Goal: Navigation & Orientation: Understand site structure

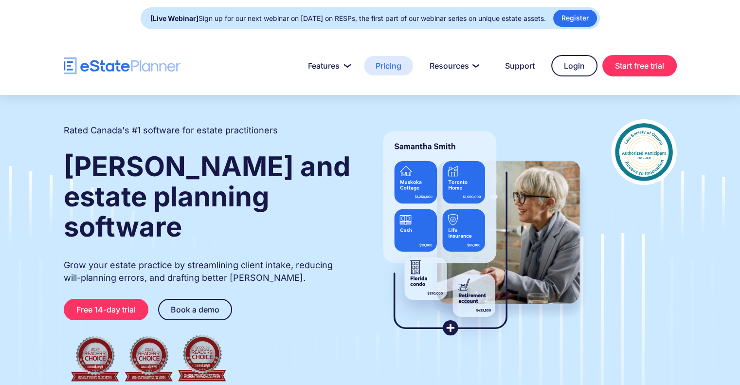
click at [383, 61] on link "Pricing" at bounding box center [388, 65] width 49 height 19
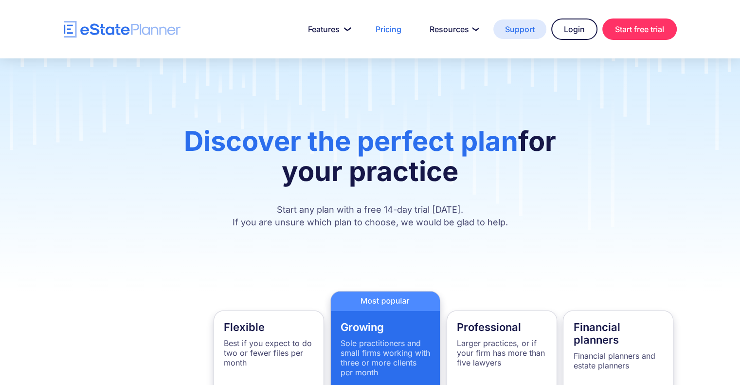
click at [531, 32] on link "Support" at bounding box center [520, 28] width 53 height 19
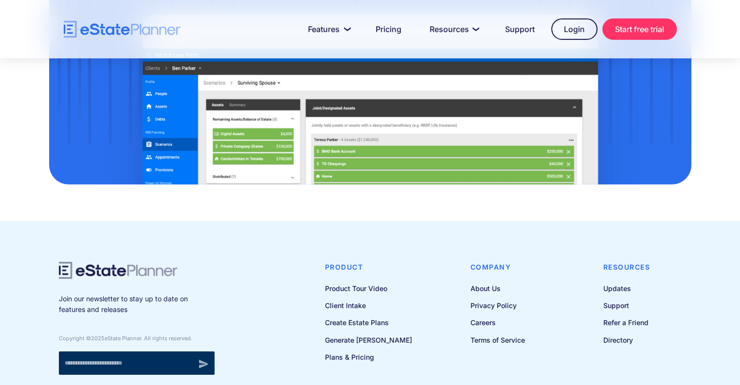
scroll to position [3236, 0]
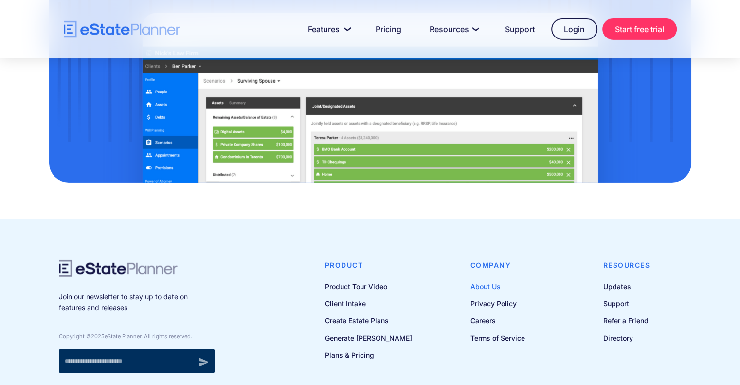
click at [493, 280] on link "About Us" at bounding box center [498, 286] width 55 height 12
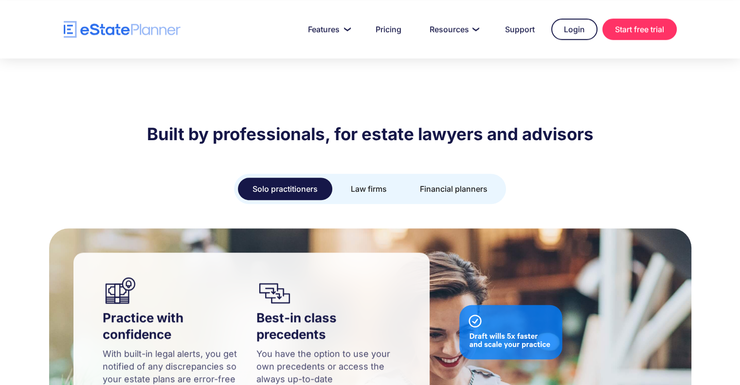
scroll to position [754, 0]
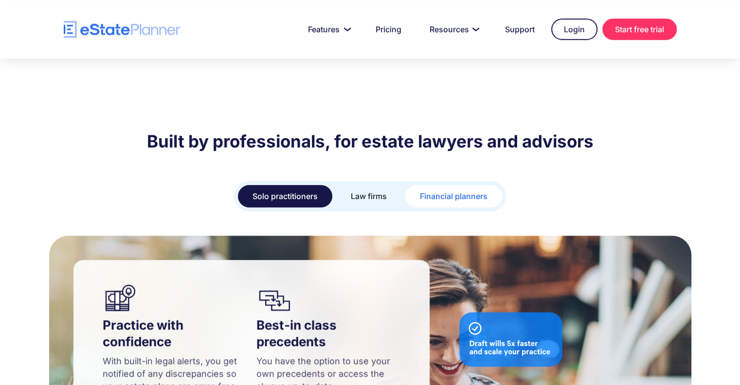
click at [462, 189] on div "Financial planners" at bounding box center [454, 196] width 68 height 14
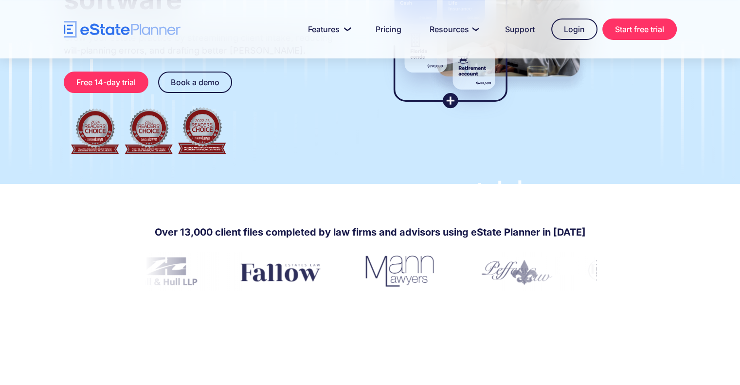
scroll to position [0, 0]
